Goal: Task Accomplishment & Management: Manage account settings

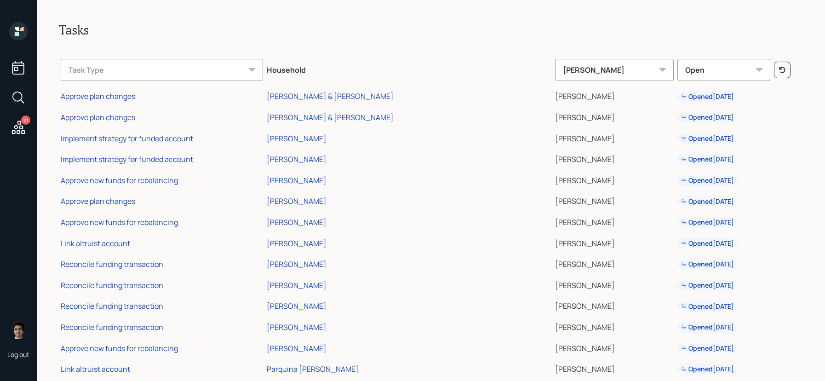
scroll to position [166, 0]
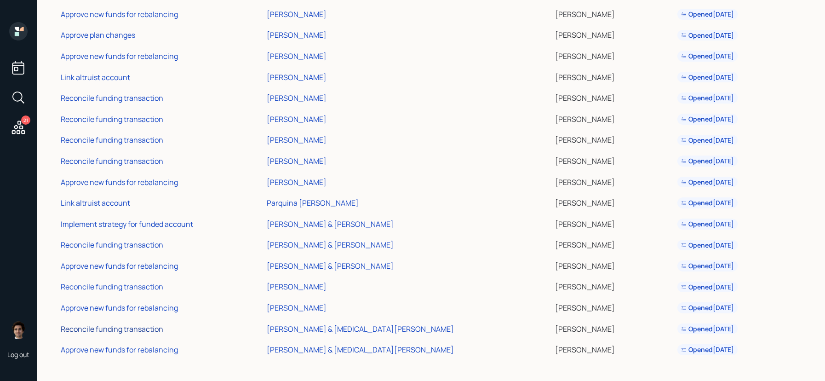
click at [139, 329] on div "Reconcile funding transaction" at bounding box center [112, 329] width 103 height 10
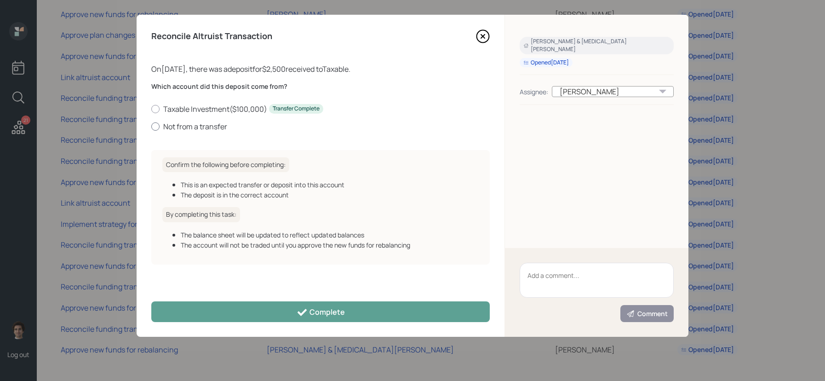
click at [186, 123] on label "Not from a transfer" at bounding box center [320, 126] width 339 height 10
click at [151, 126] on input "Not from a transfer" at bounding box center [151, 126] width 0 height 0
radio input "true"
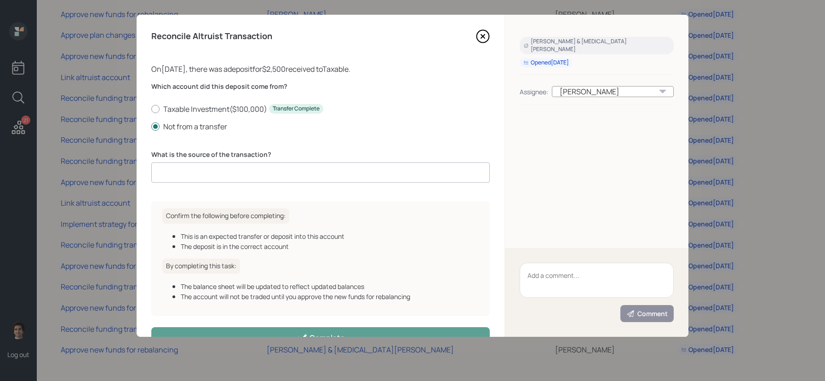
click at [226, 164] on input at bounding box center [320, 172] width 339 height 20
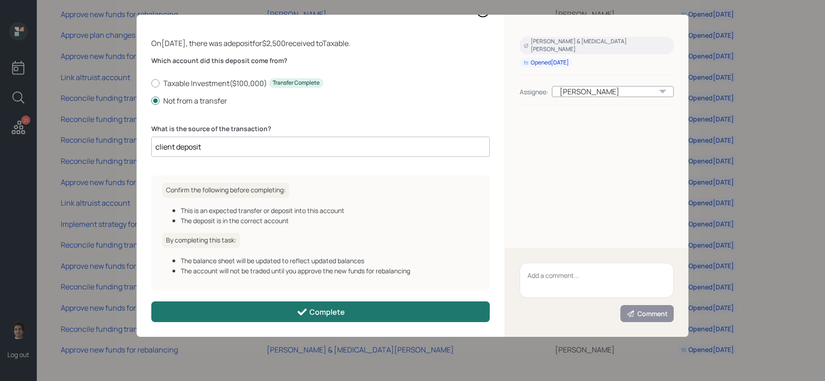
type input "client deposit"
click at [324, 311] on div "Complete" at bounding box center [321, 311] width 48 height 11
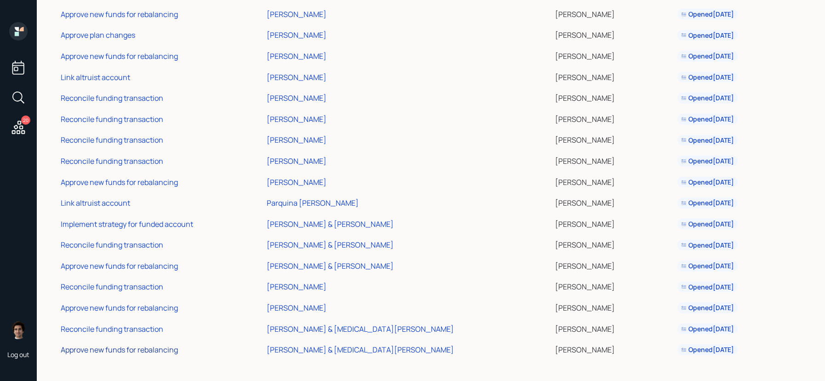
click at [134, 346] on div "Approve new funds for rebalancing" at bounding box center [119, 350] width 117 height 10
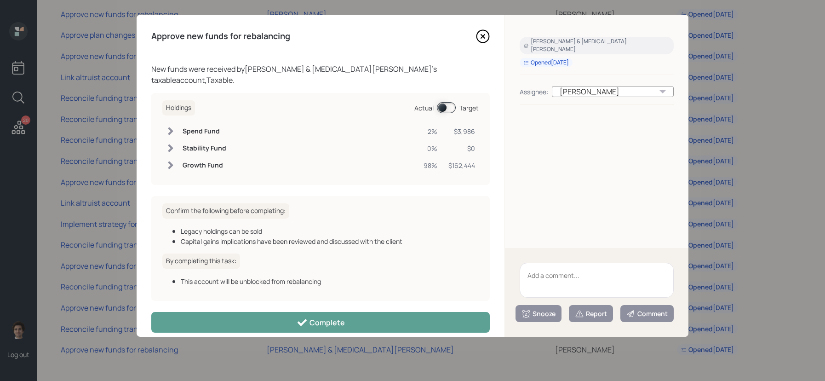
click at [454, 93] on div "Holdings Actual Target Spend Fund 2% $3,986 Stability Fund 0% $0 Growth Fund 98…" at bounding box center [320, 139] width 339 height 92
click at [453, 102] on span at bounding box center [446, 107] width 19 height 11
click at [452, 102] on span at bounding box center [446, 107] width 19 height 11
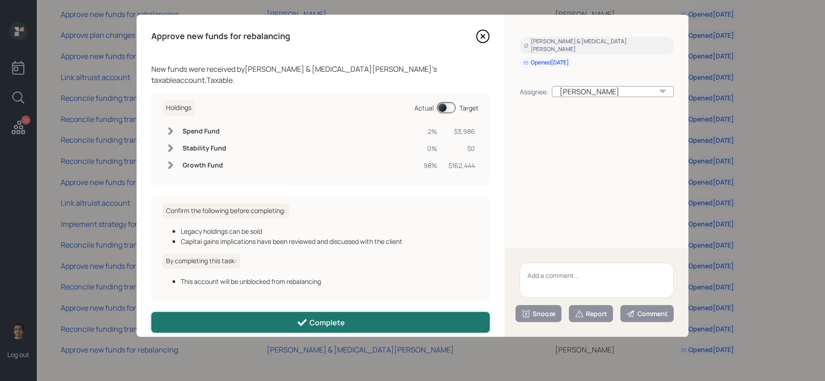
click at [410, 312] on button "Complete" at bounding box center [320, 322] width 339 height 21
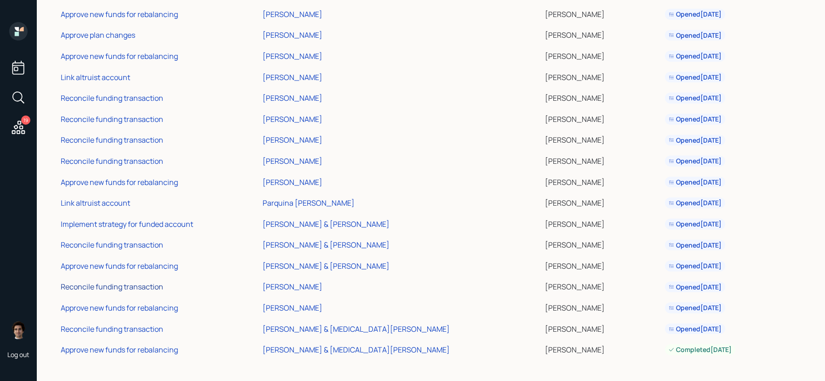
click at [150, 290] on div "Reconcile funding transaction" at bounding box center [112, 287] width 103 height 10
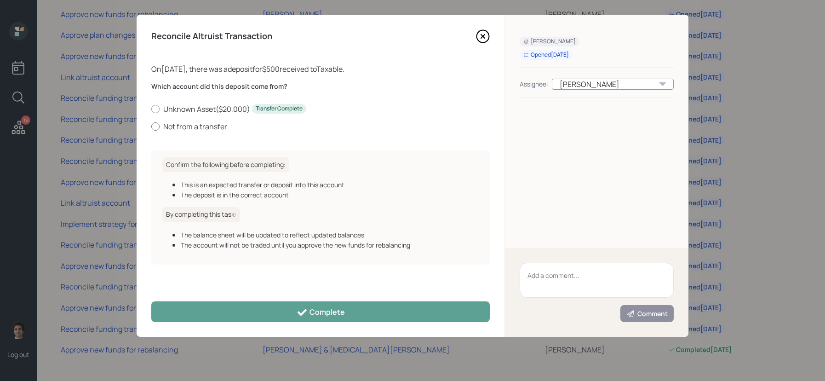
click at [208, 125] on label "Not from a transfer" at bounding box center [320, 126] width 339 height 10
click at [151, 126] on input "Not from a transfer" at bounding box center [151, 126] width 0 height 0
radio input "true"
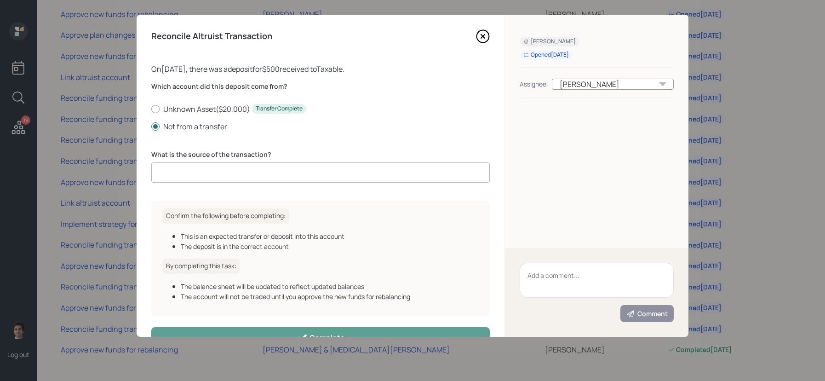
click at [253, 175] on input at bounding box center [320, 172] width 339 height 20
type input "client deposit"
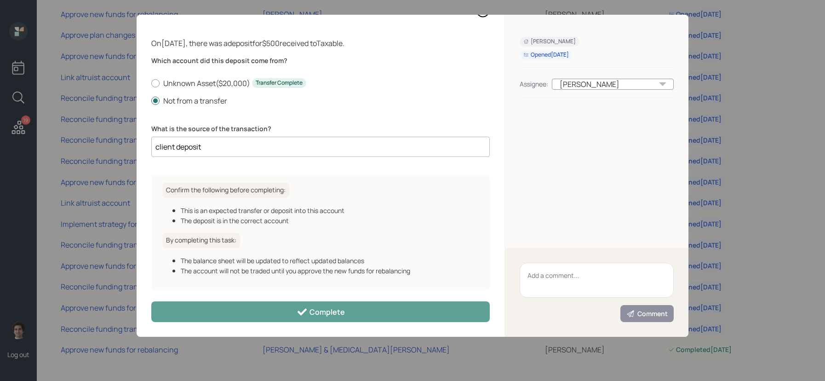
click at [352, 329] on div "Reconcile Altruist Transaction On 09/15/2025 , there was a deposit for $500 rec…" at bounding box center [321, 176] width 368 height 322
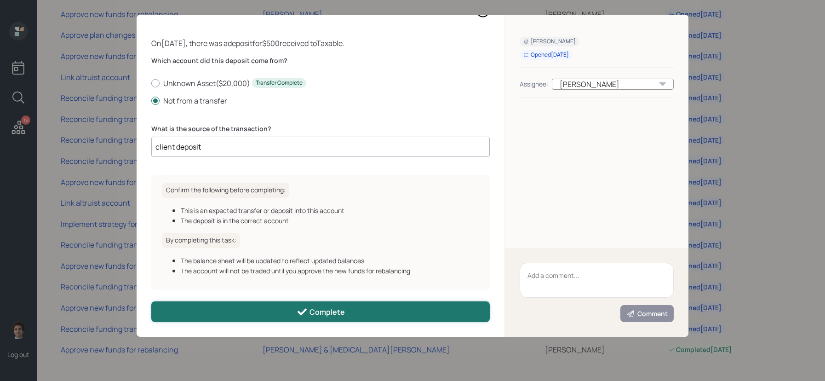
click at [346, 307] on button "Complete" at bounding box center [320, 311] width 339 height 21
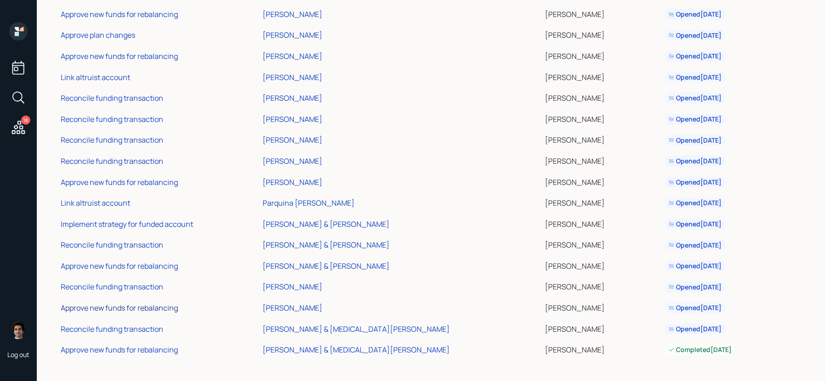
click at [110, 309] on div "Approve new funds for rebalancing" at bounding box center [119, 308] width 117 height 10
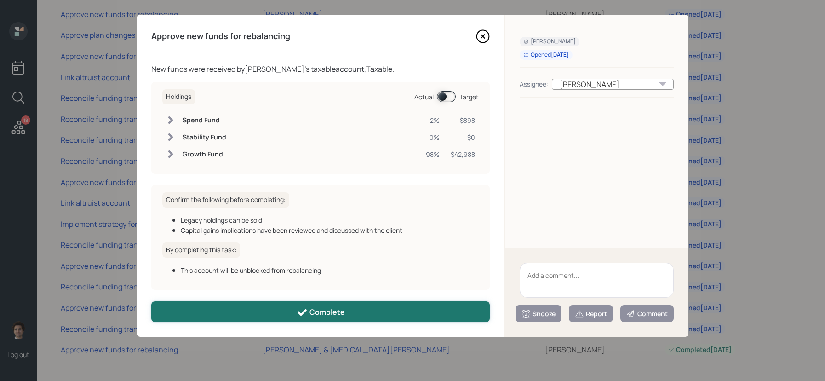
click at [356, 316] on button "Complete" at bounding box center [320, 311] width 339 height 21
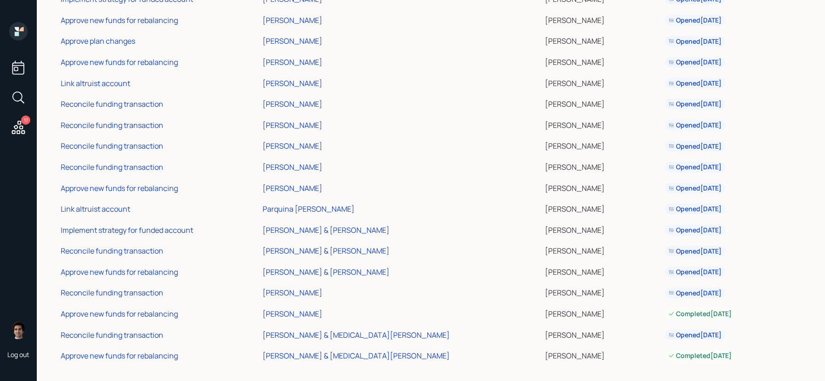
scroll to position [166, 0]
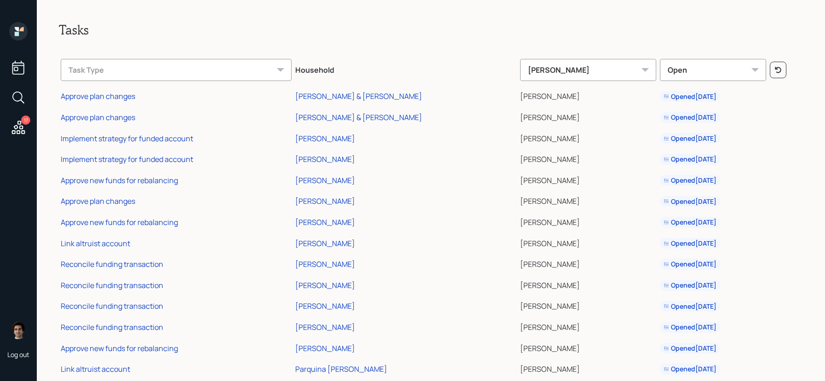
scroll to position [82, 0]
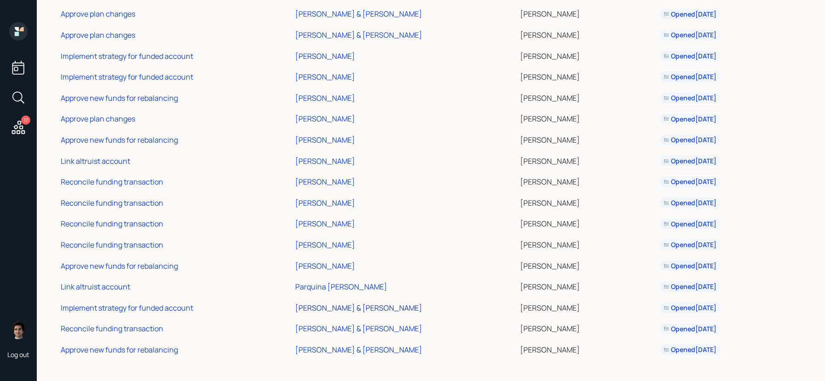
click at [323, 308] on div "Teresa & Eric Knickerbocker" at bounding box center [358, 308] width 127 height 10
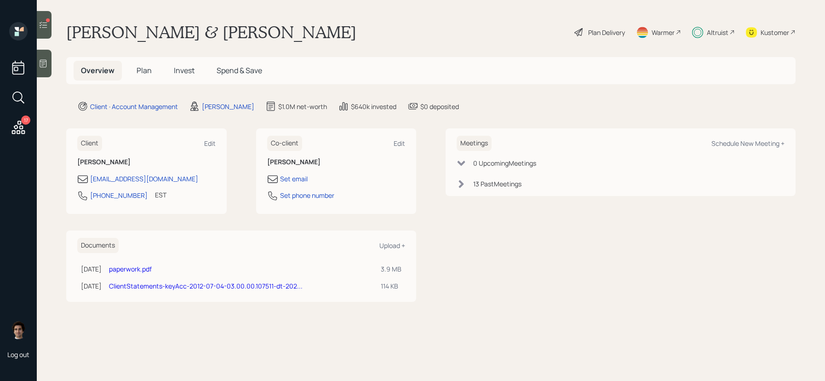
click at [172, 63] on h5 "Invest" at bounding box center [184, 71] width 35 height 20
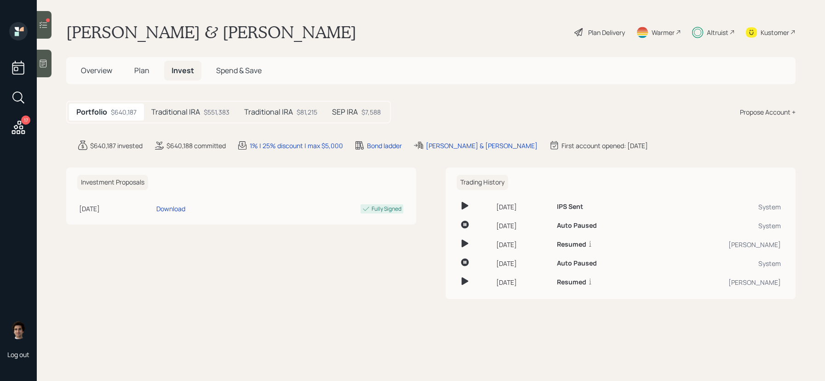
click at [359, 108] on div "SEP IRA $7,588" at bounding box center [356, 112] width 63 height 17
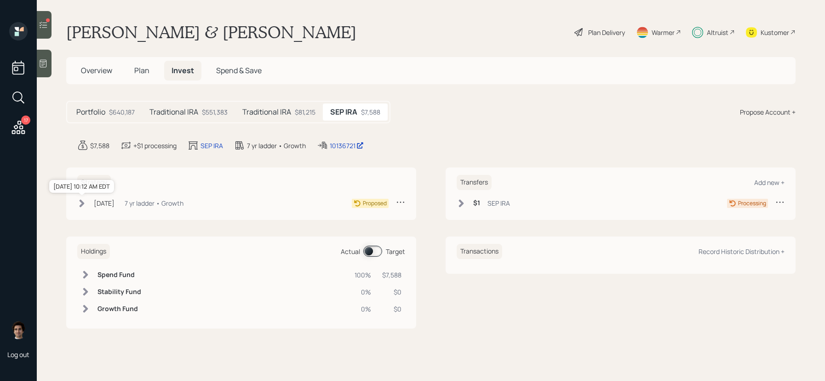
click at [113, 202] on div "[DATE]" at bounding box center [104, 203] width 21 height 10
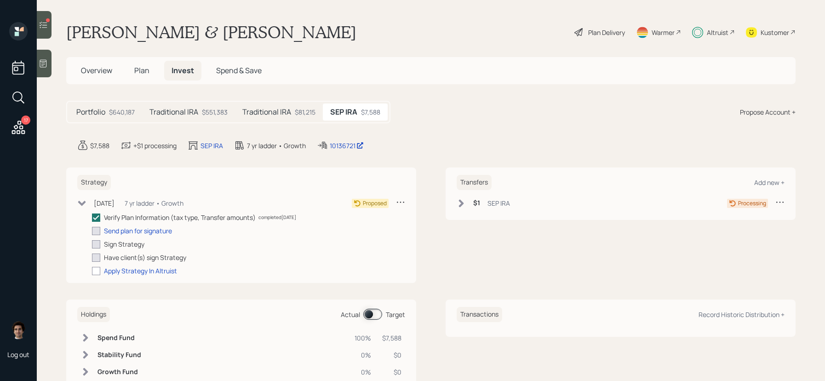
click at [510, 203] on div "$1 SEP IRA Processing" at bounding box center [621, 203] width 328 height 12
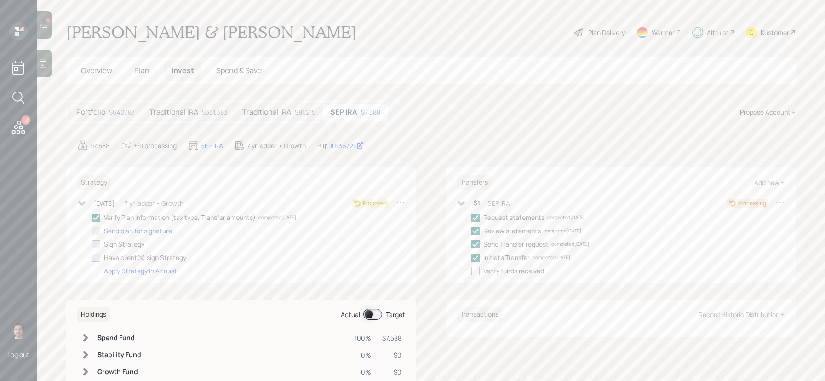
click at [135, 79] on h5 "Plan" at bounding box center [142, 71] width 30 height 20
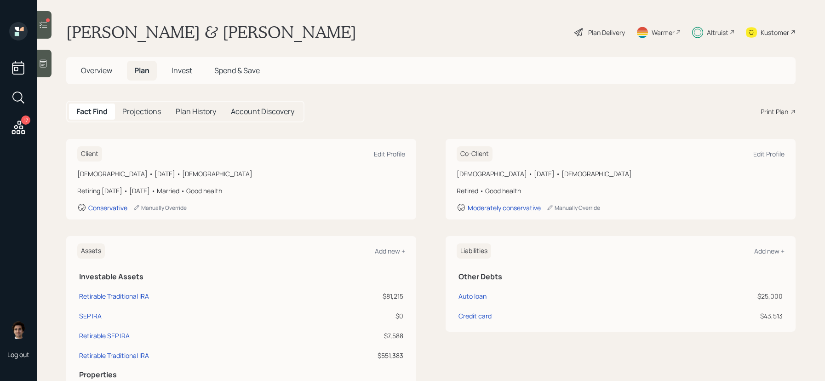
click at [135, 79] on h5 "Plan" at bounding box center [142, 71] width 30 height 20
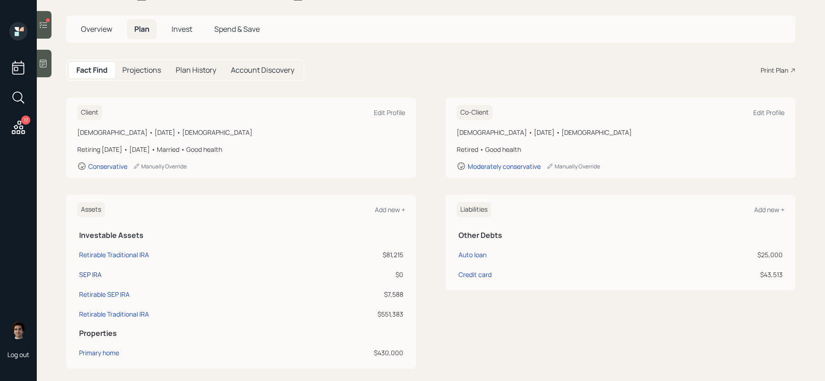
click at [89, 271] on div "SEP IRA" at bounding box center [90, 275] width 23 height 10
select select "balanced"
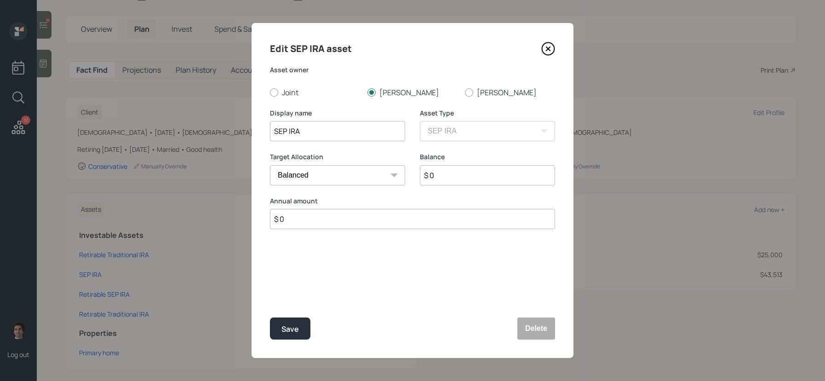
click at [444, 170] on input "$ 0" at bounding box center [487, 175] width 135 height 20
type input "$ 7,500"
click at [270, 317] on button "Save" at bounding box center [290, 328] width 40 height 22
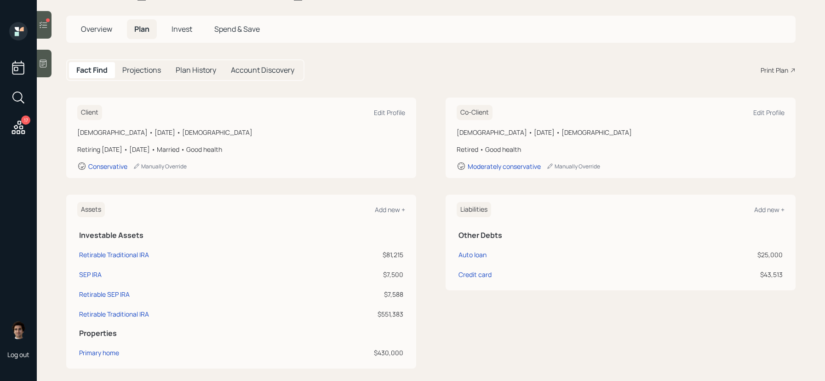
click at [184, 28] on span "Invest" at bounding box center [182, 29] width 21 height 10
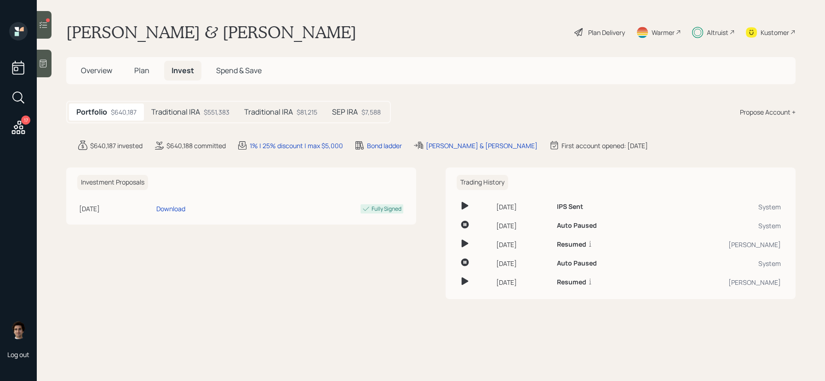
click at [352, 102] on div "Portfolio $640,187 Traditional IRA $551,383 Traditional IRA $81,215 SEP IRA $7,…" at bounding box center [228, 112] width 325 height 23
click at [352, 109] on h5 "SEP IRA" at bounding box center [345, 112] width 26 height 9
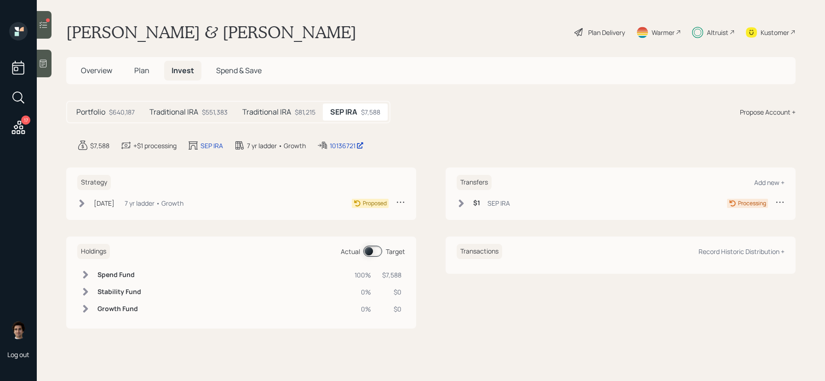
click at [502, 198] on div "SEP IRA" at bounding box center [499, 203] width 23 height 10
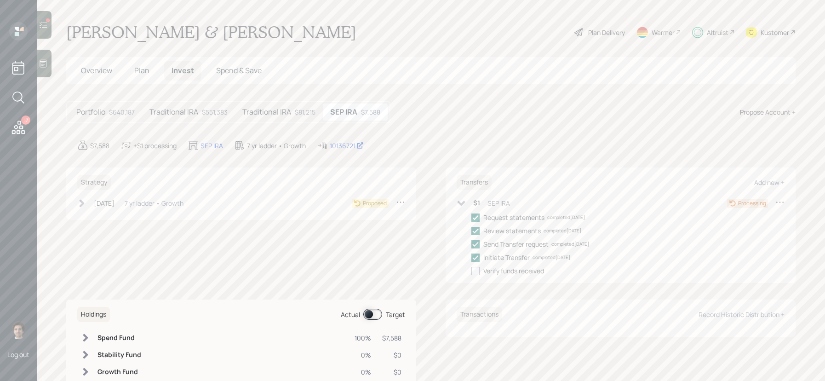
click at [785, 203] on div "Transfers Add new + $1 SEP IRA Processing Request statements completed [DATE] R…" at bounding box center [621, 224] width 350 height 115
click at [779, 202] on icon at bounding box center [780, 201] width 9 height 9
click at [738, 218] on div "Edit transfer" at bounding box center [752, 219] width 66 height 9
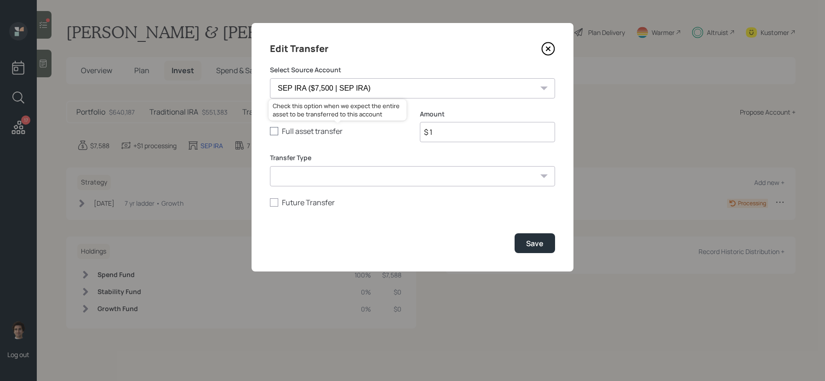
click at [312, 130] on label "Full asset transfer" at bounding box center [337, 131] width 135 height 10
click at [270, 131] on input "Full asset transfer" at bounding box center [270, 131] width 0 height 0
checkbox input "true"
type input "$ 7,500"
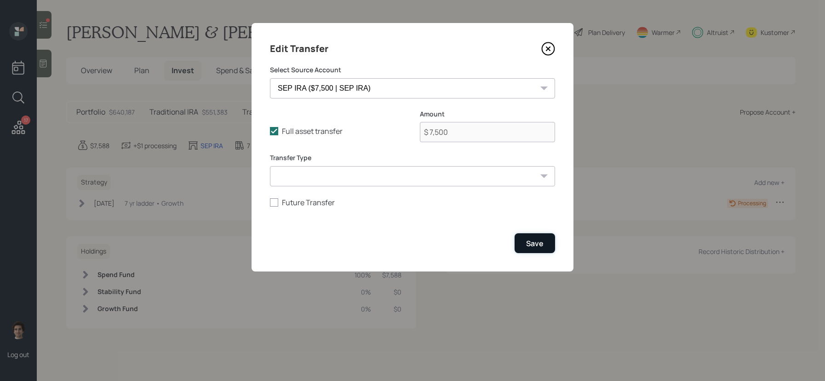
click at [528, 245] on div "Save" at bounding box center [534, 243] width 17 height 10
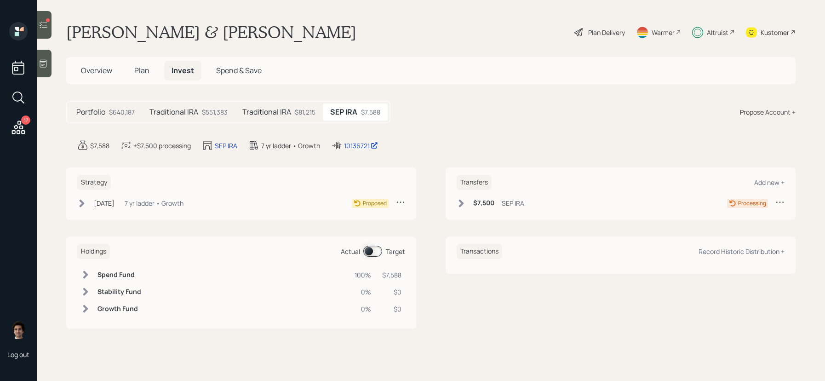
click at [469, 212] on div "$7,500 SEP IRA Processing" at bounding box center [621, 204] width 328 height 15
click at [465, 206] on icon at bounding box center [461, 203] width 9 height 9
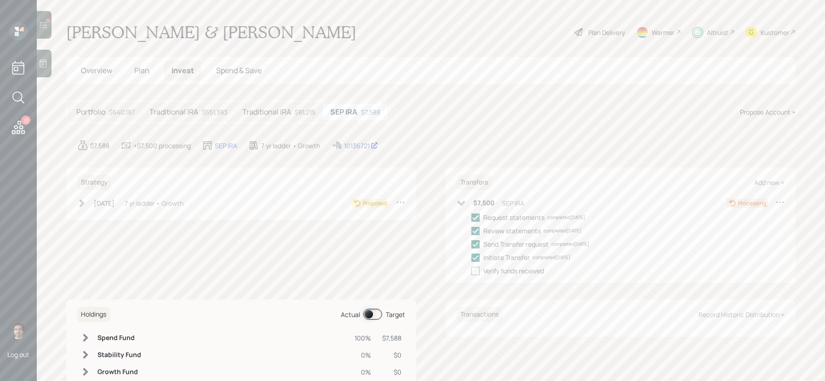
click at [478, 271] on div at bounding box center [476, 271] width 8 height 8
click at [472, 271] on input "checkbox" at bounding box center [471, 271] width 0 height 0
checkbox input "true"
click at [115, 207] on div "[DATE]" at bounding box center [104, 203] width 21 height 10
click at [150, 233] on div "Send plan for signature" at bounding box center [138, 231] width 68 height 10
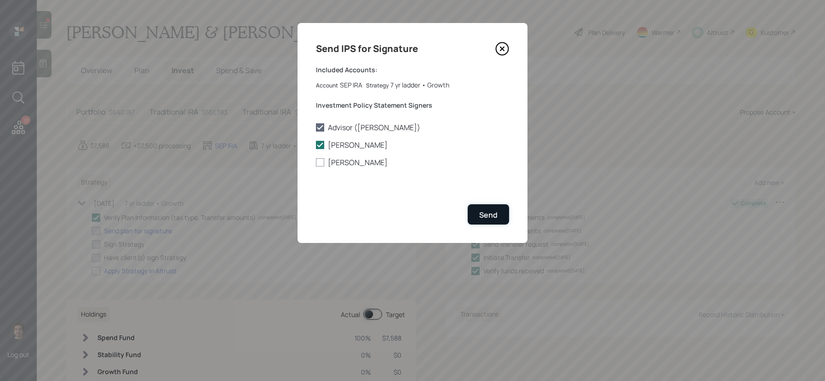
click at [501, 215] on button "Send" at bounding box center [488, 214] width 41 height 20
checkbox input "true"
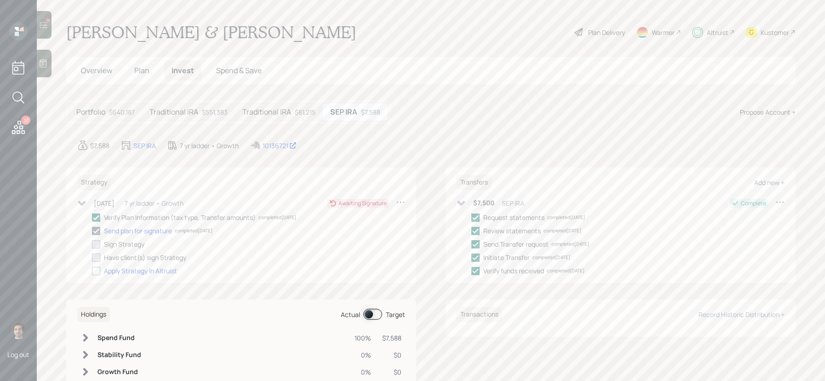
click at [193, 116] on h5 "Traditional IRA" at bounding box center [174, 112] width 49 height 9
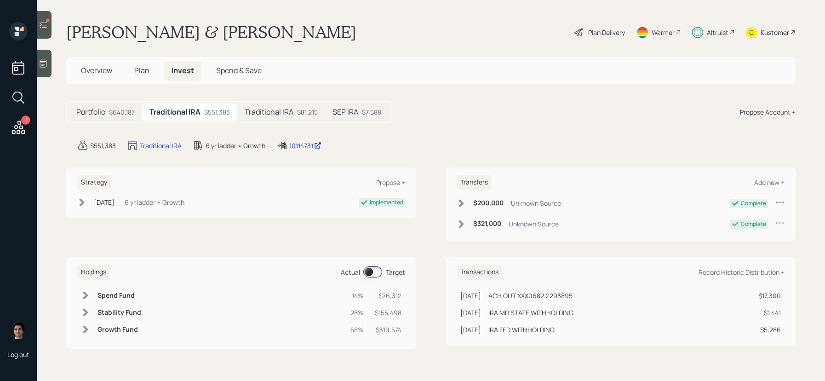
click at [133, 117] on div "Portfolio $640,187" at bounding box center [105, 112] width 73 height 17
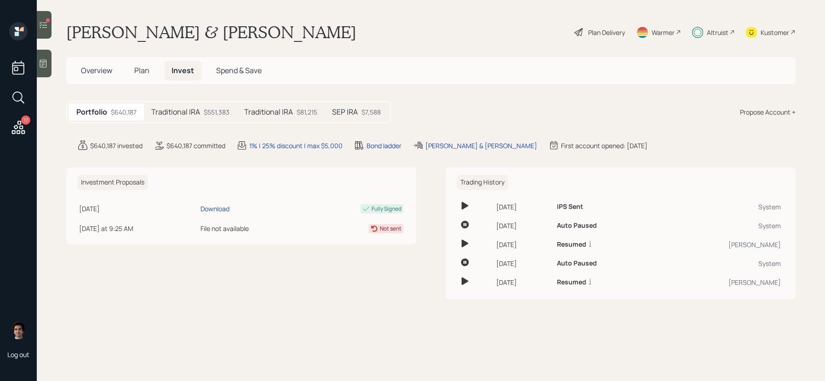
click at [367, 119] on div "SEP IRA $7,588" at bounding box center [356, 112] width 63 height 17
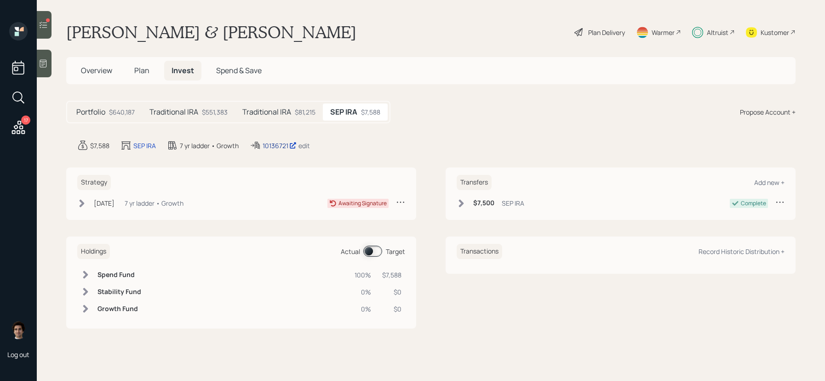
click at [277, 144] on div "10136721" at bounding box center [280, 146] width 34 height 10
